Goal: Transaction & Acquisition: Purchase product/service

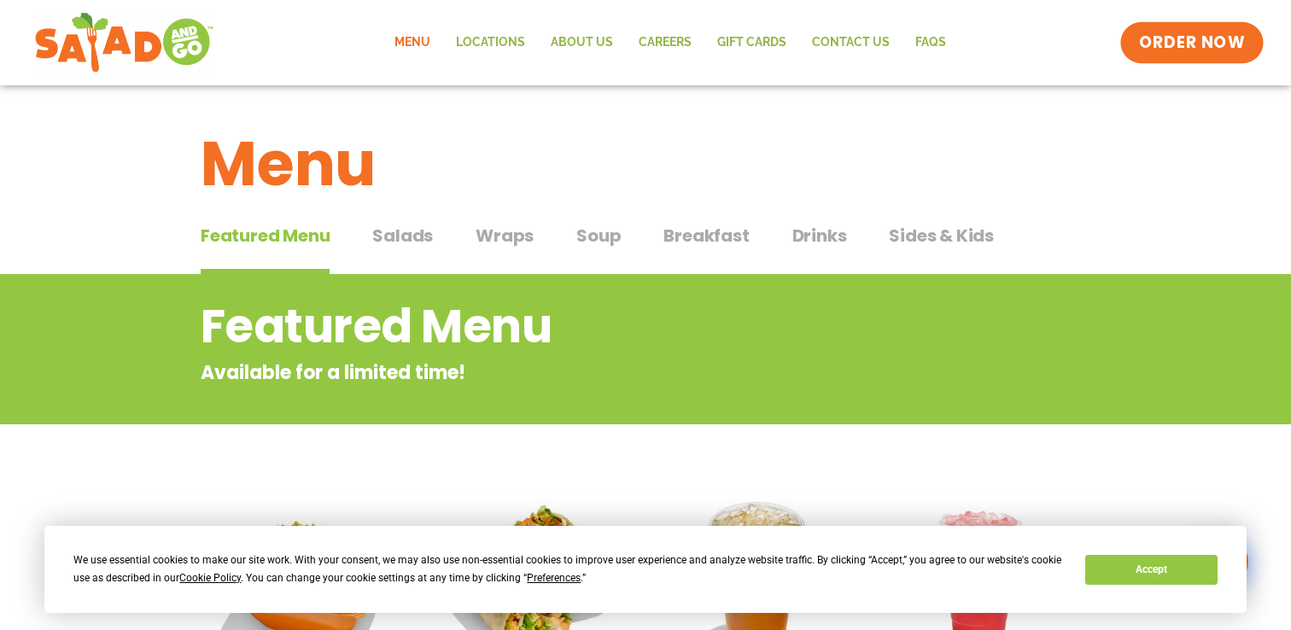
click at [1179, 50] on span "ORDER NOW" at bounding box center [1192, 43] width 106 height 22
click at [1187, 572] on button "Accept" at bounding box center [1150, 570] width 131 height 30
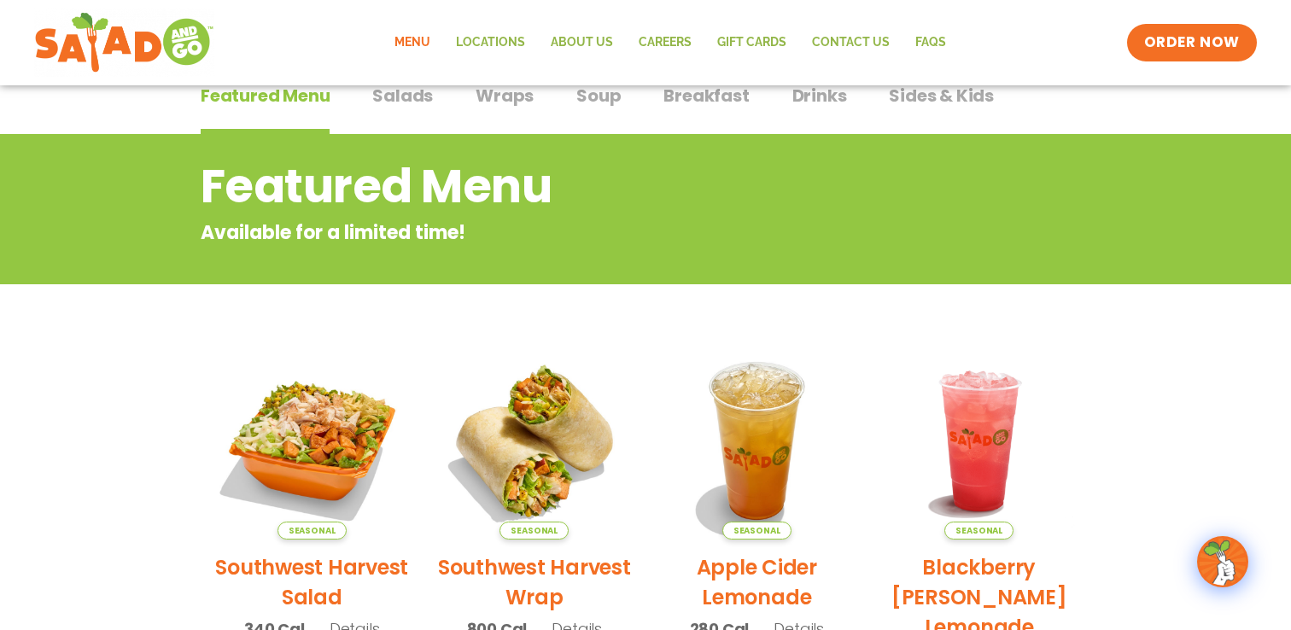
scroll to position [71, 0]
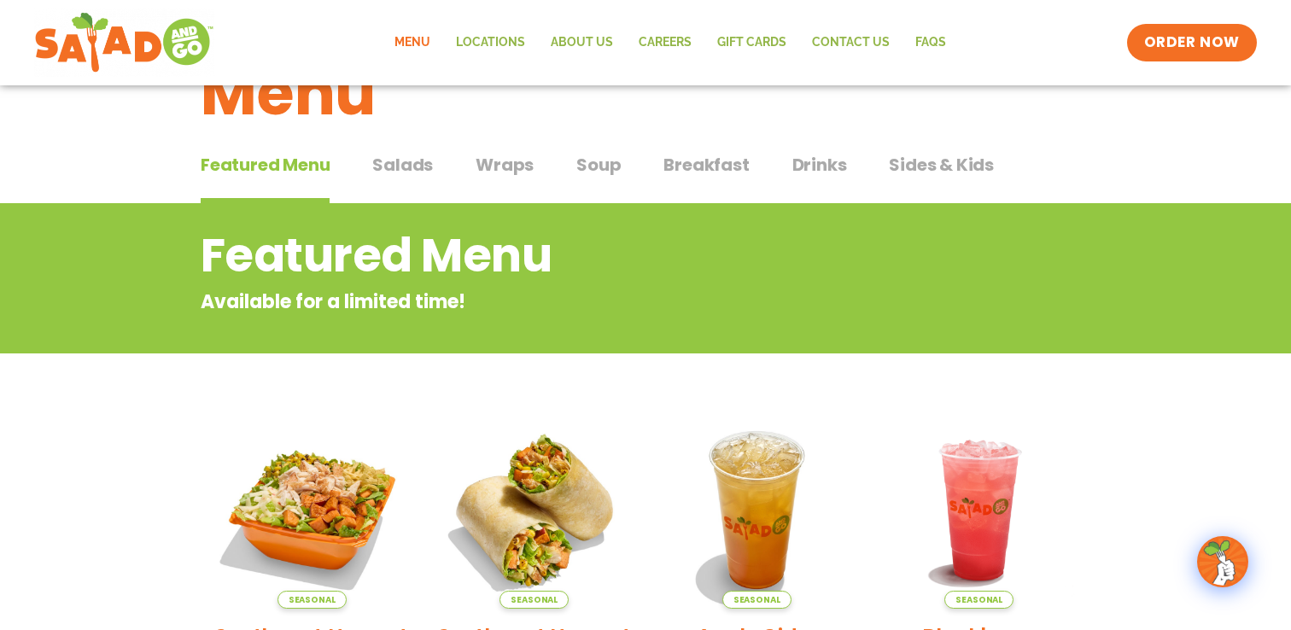
click at [501, 166] on span "Wraps" at bounding box center [505, 165] width 58 height 26
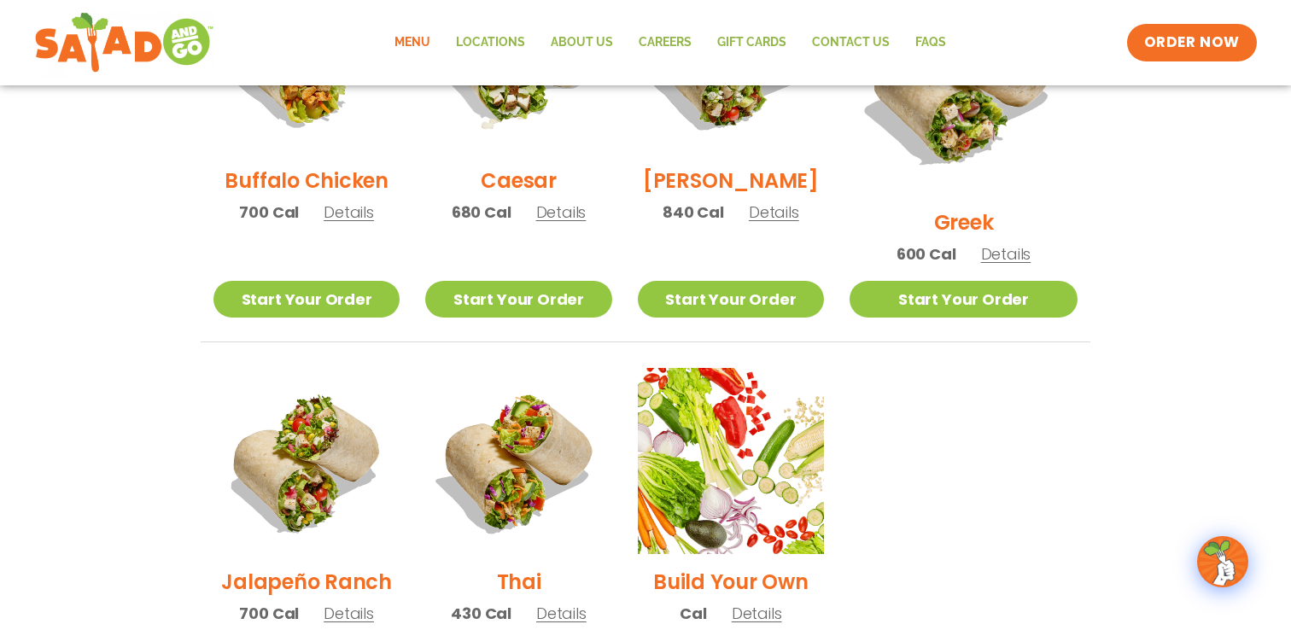
scroll to position [896, 0]
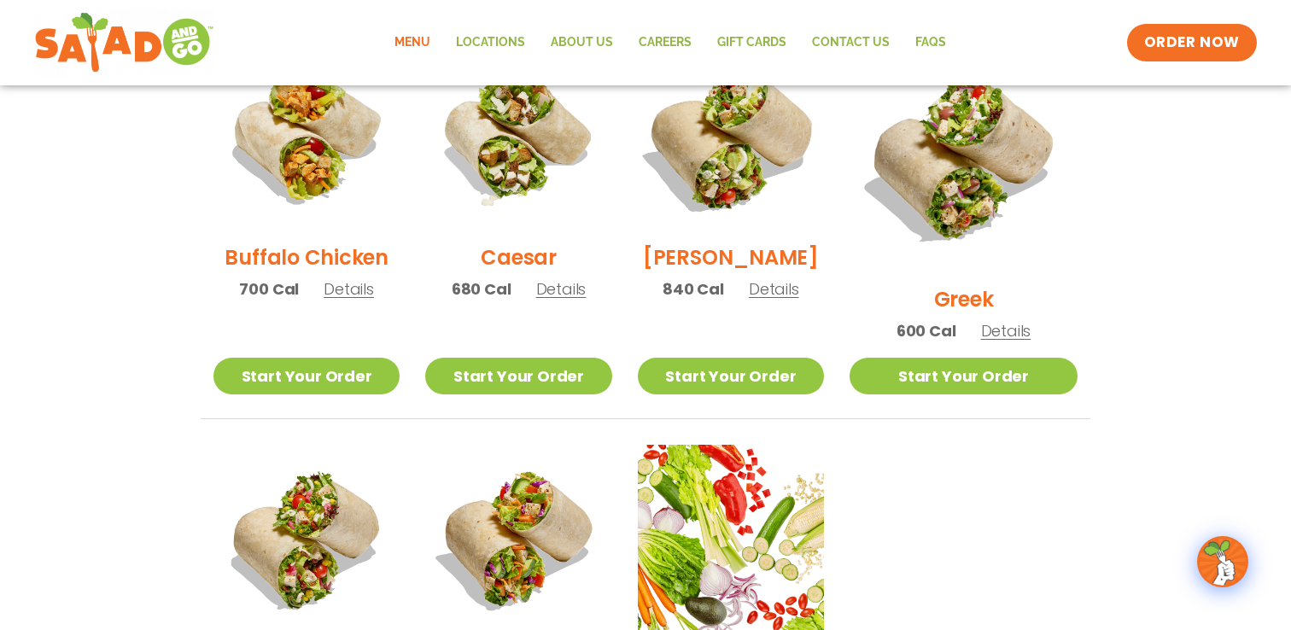
click at [748, 189] on img at bounding box center [731, 136] width 219 height 219
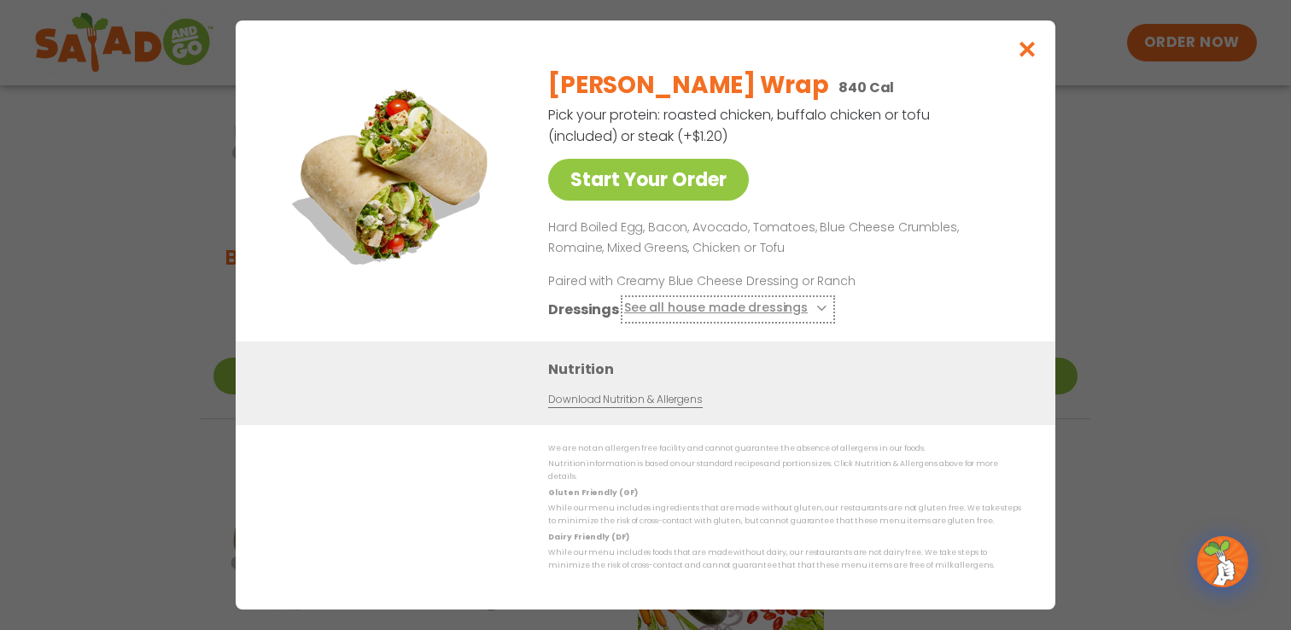
click at [816, 312] on icon at bounding box center [819, 308] width 7 height 7
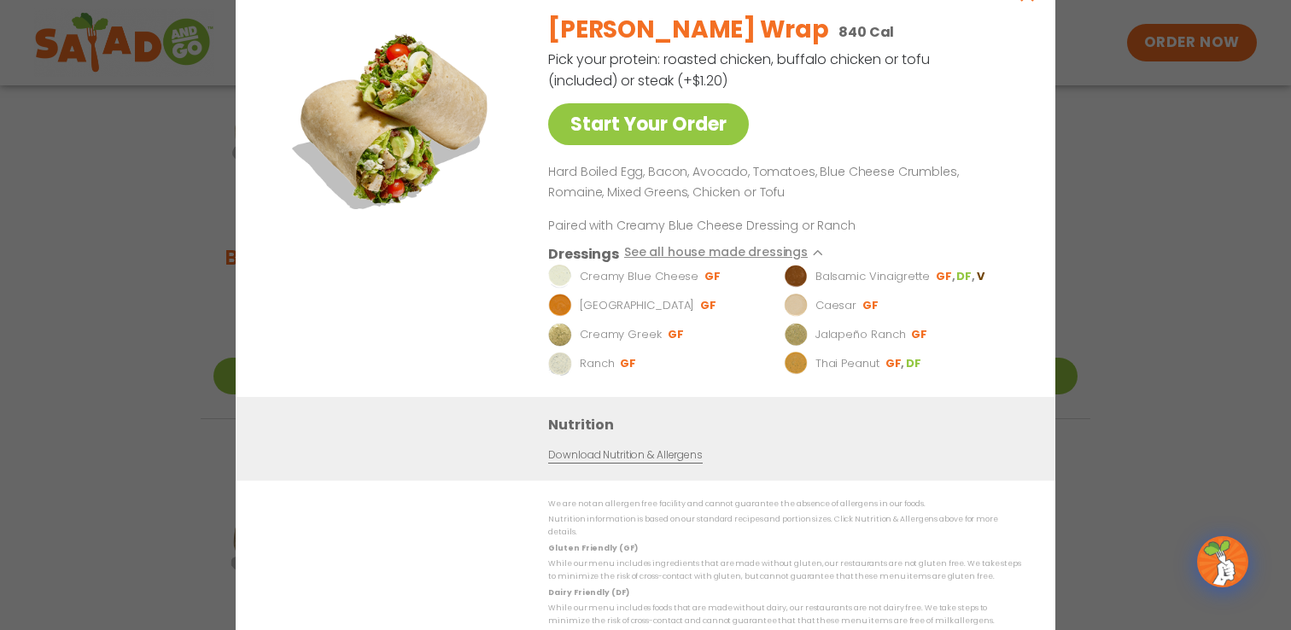
click at [1172, 305] on div "Start Your Order [PERSON_NAME] Wrap 840 Cal Pick your protein: roasted chicken,…" at bounding box center [645, 315] width 1291 height 630
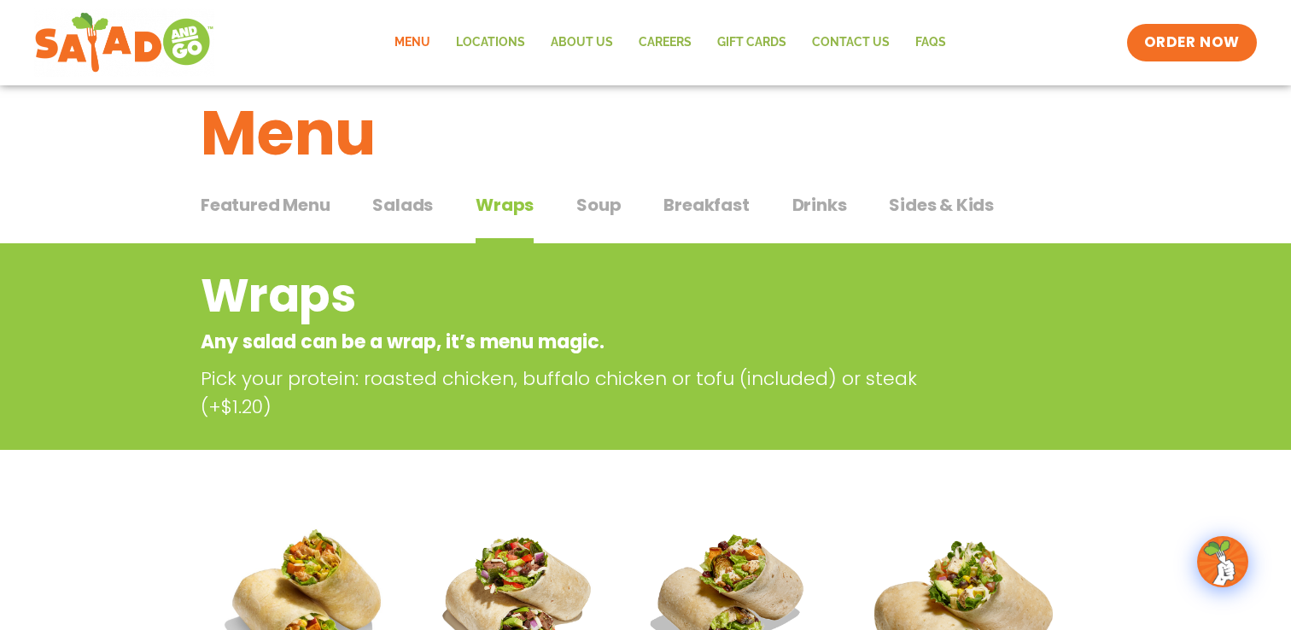
scroll to position [29, 0]
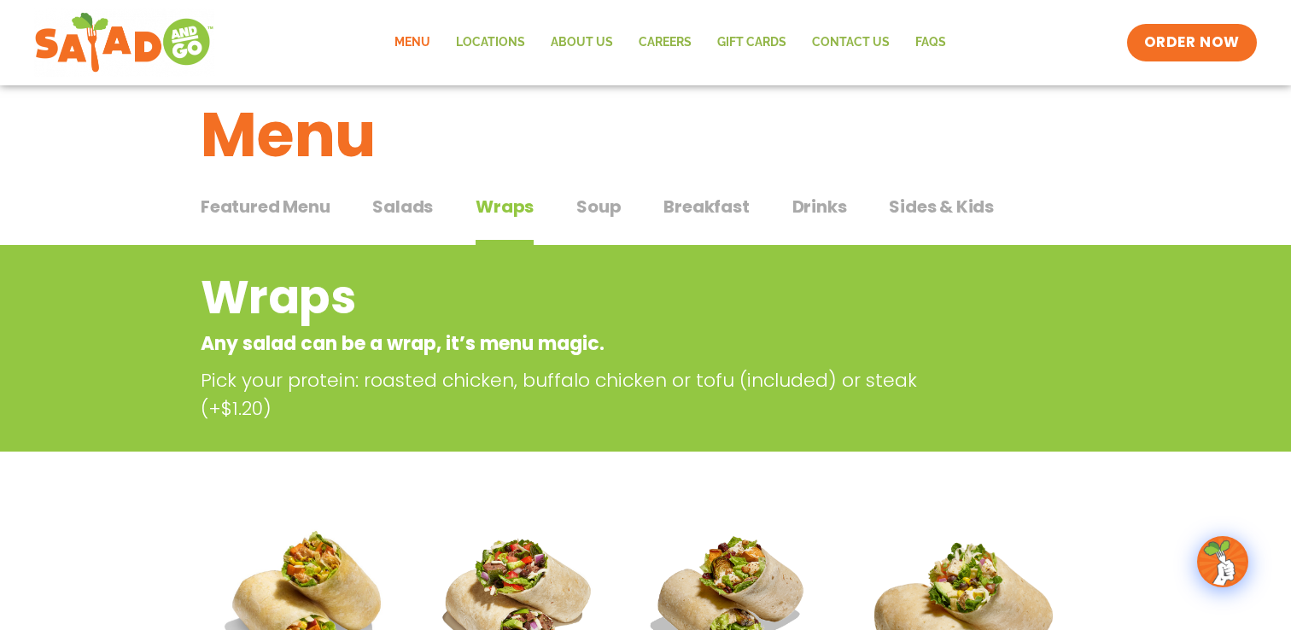
click at [905, 211] on span "Sides & Kids" at bounding box center [941, 207] width 105 height 26
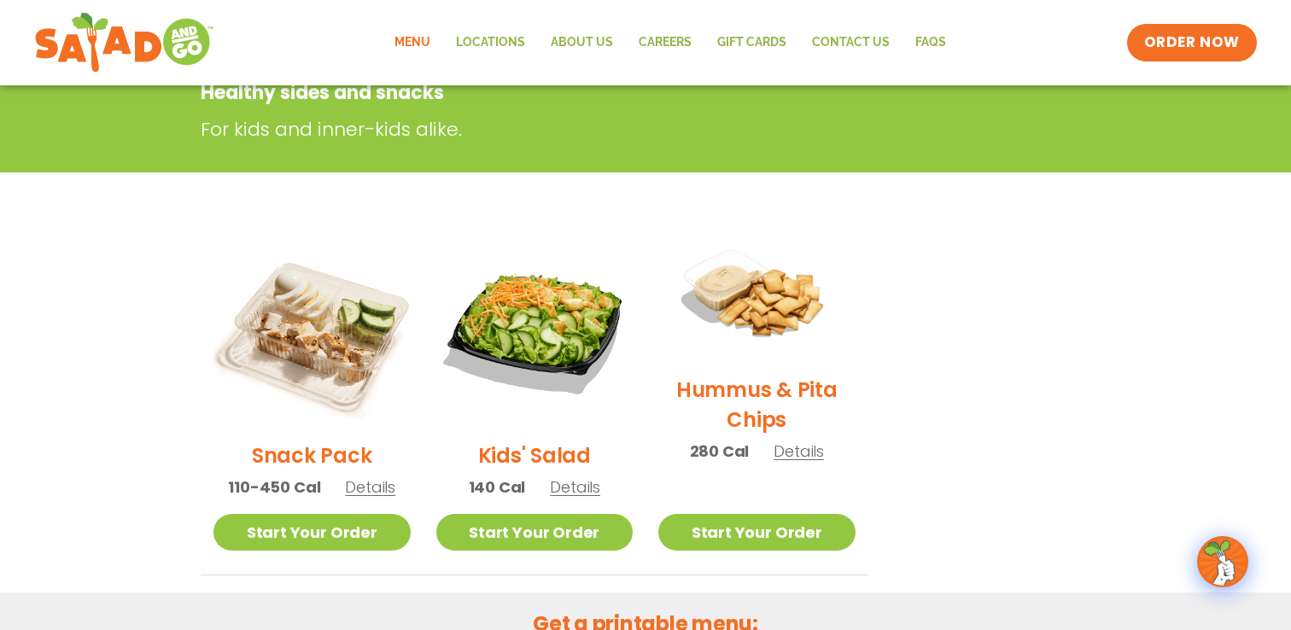
scroll to position [295, 0]
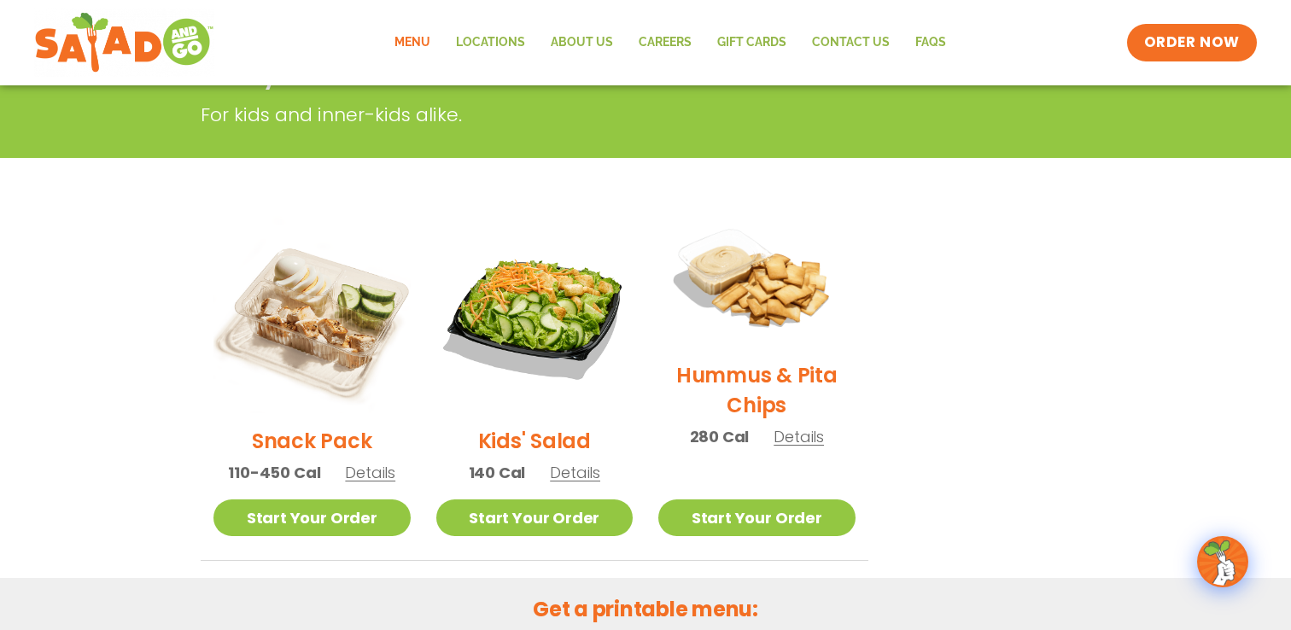
click at [785, 289] on img at bounding box center [757, 281] width 226 height 159
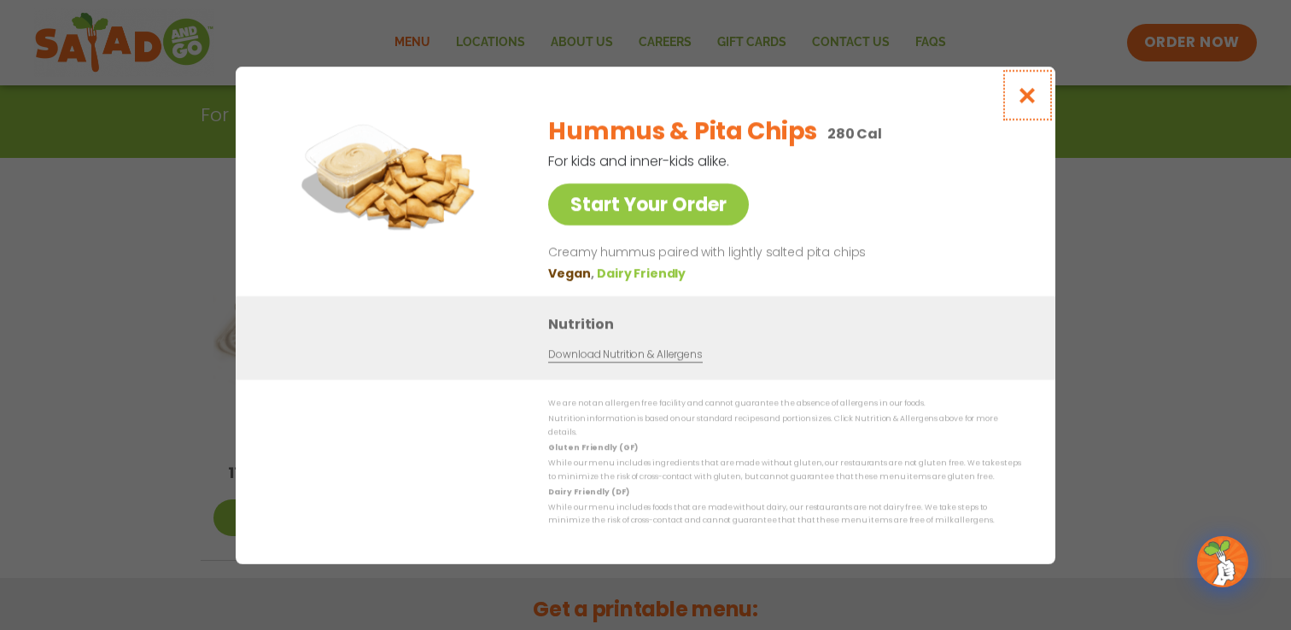
click at [1035, 103] on icon "Close modal" at bounding box center [1027, 95] width 21 height 18
